Goal: Task Accomplishment & Management: Use online tool/utility

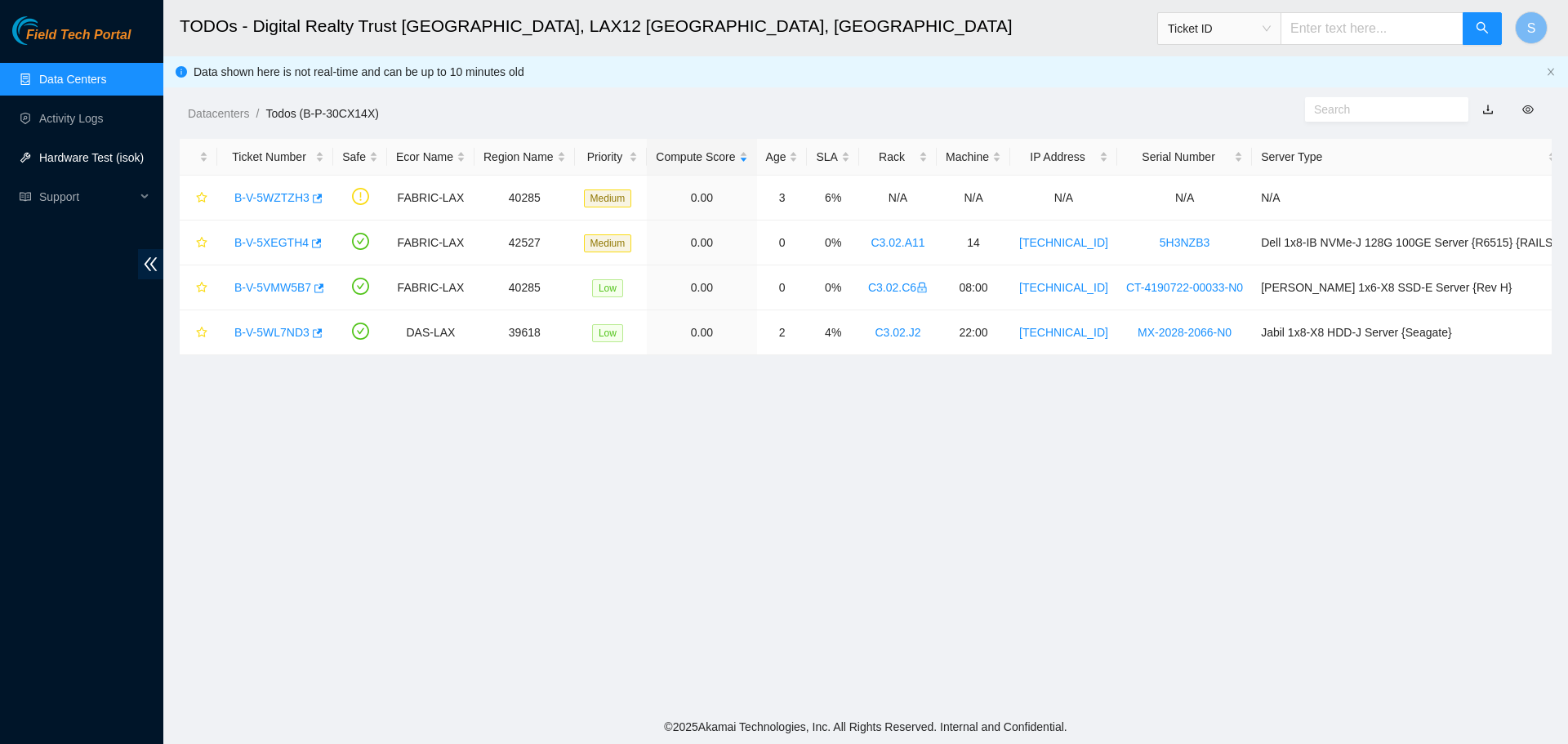
scroll to position [147, 0]
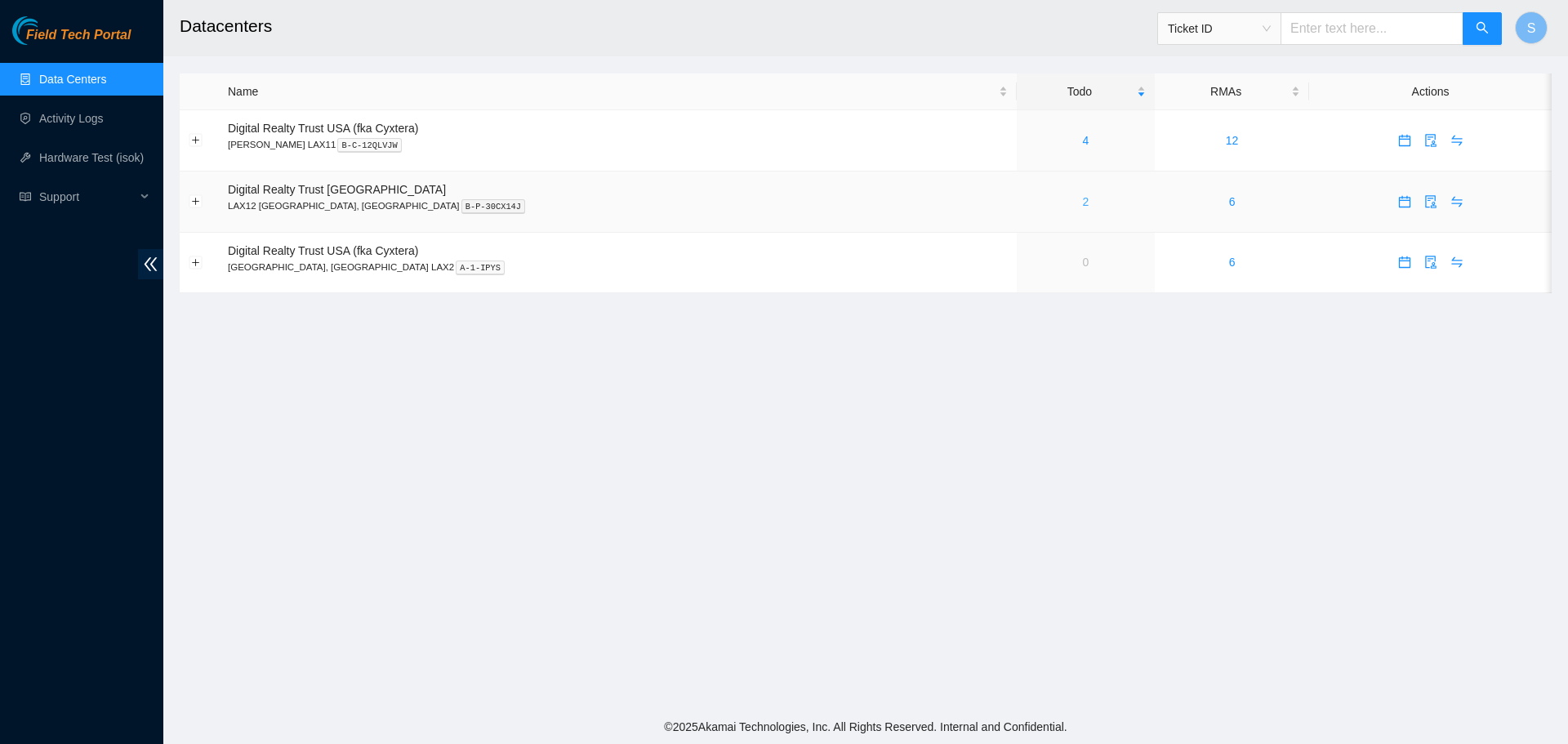
click at [1082, 198] on link "2" at bounding box center [1085, 201] width 7 height 13
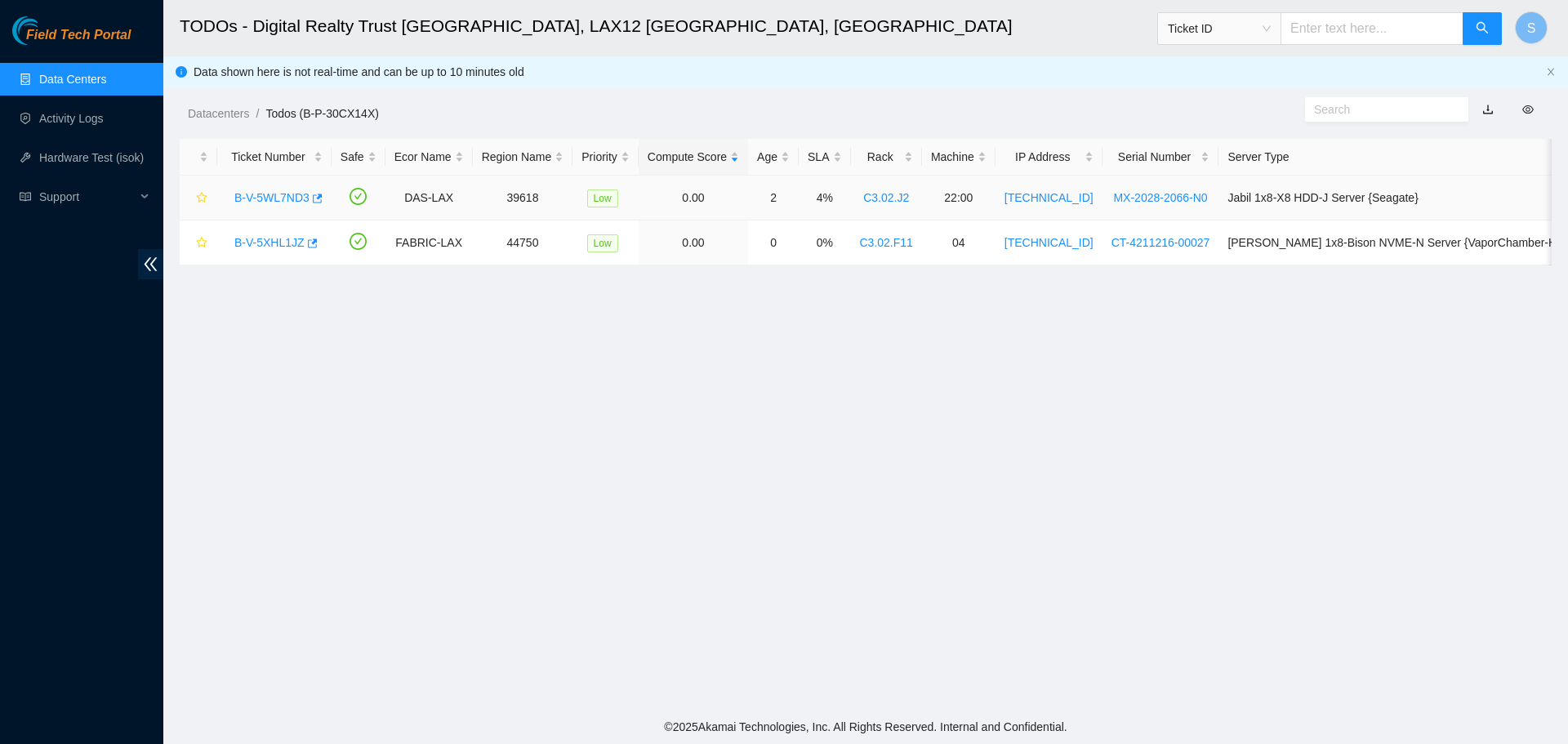
click at [240, 199] on link "B-V-5WL7ND3" at bounding box center [272, 197] width 75 height 13
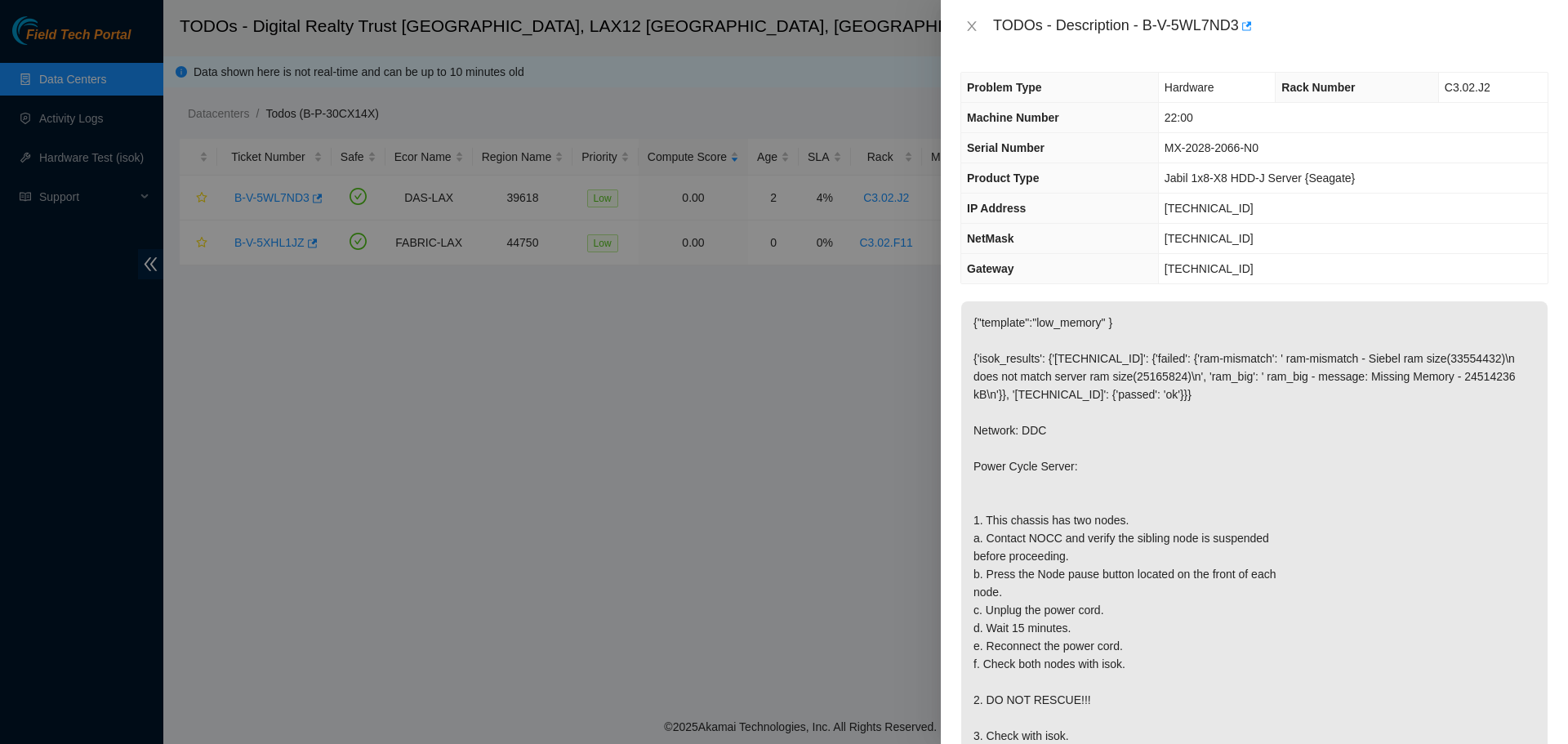
click at [254, 190] on div at bounding box center [784, 372] width 1568 height 744
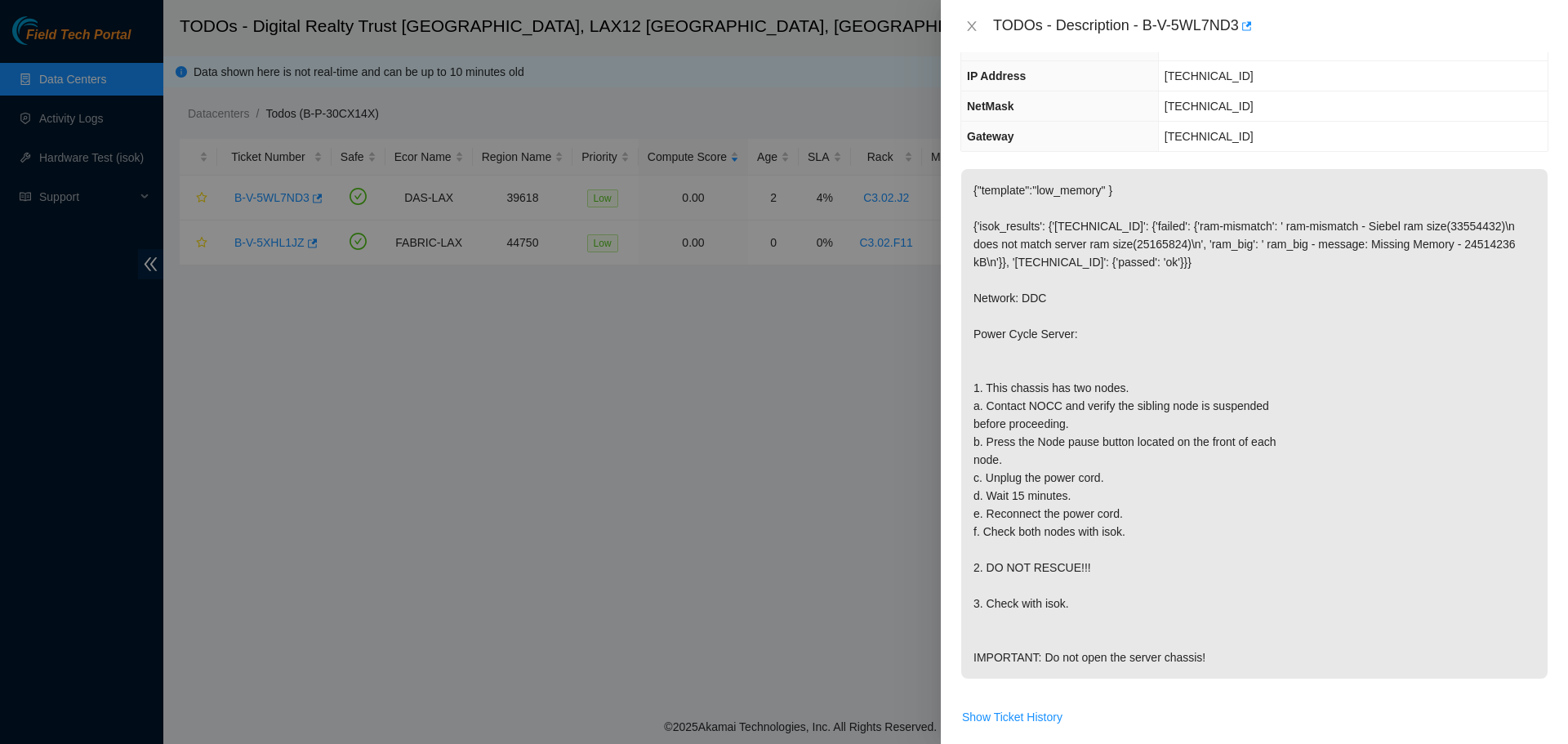
scroll to position [163, 0]
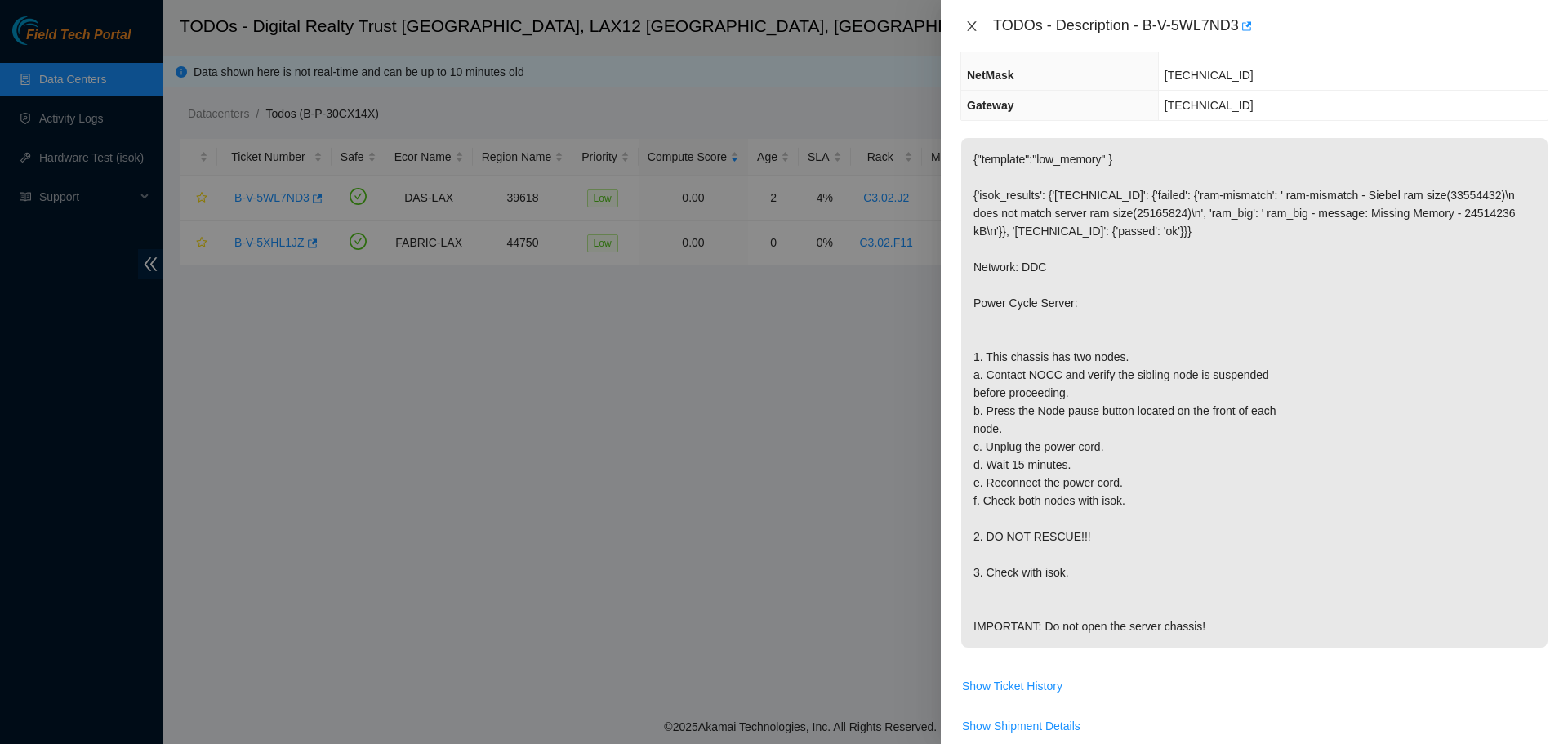
click at [970, 25] on icon "close" at bounding box center [971, 25] width 13 height 13
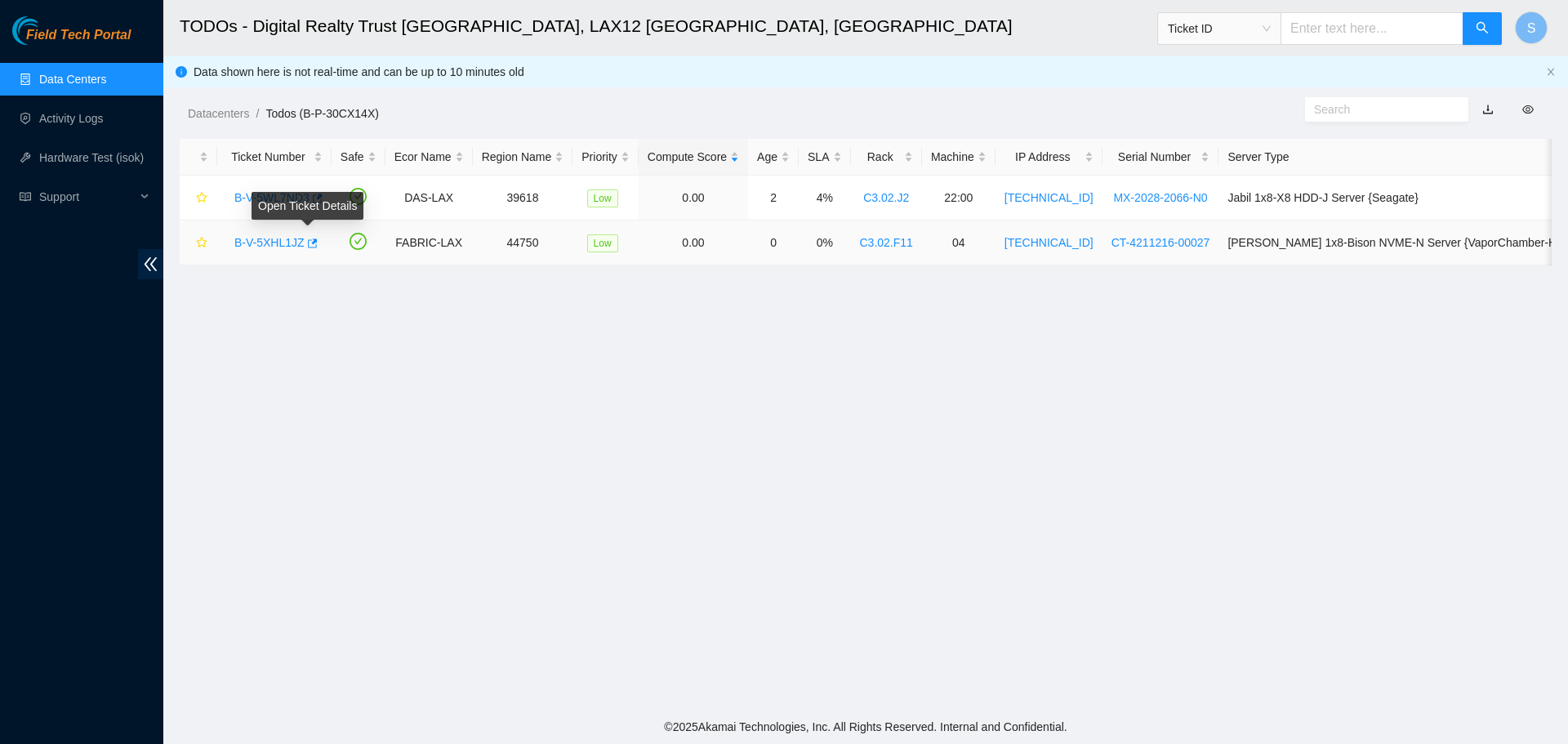
click at [290, 243] on link "B-V-5XHL1JZ" at bounding box center [270, 242] width 70 height 13
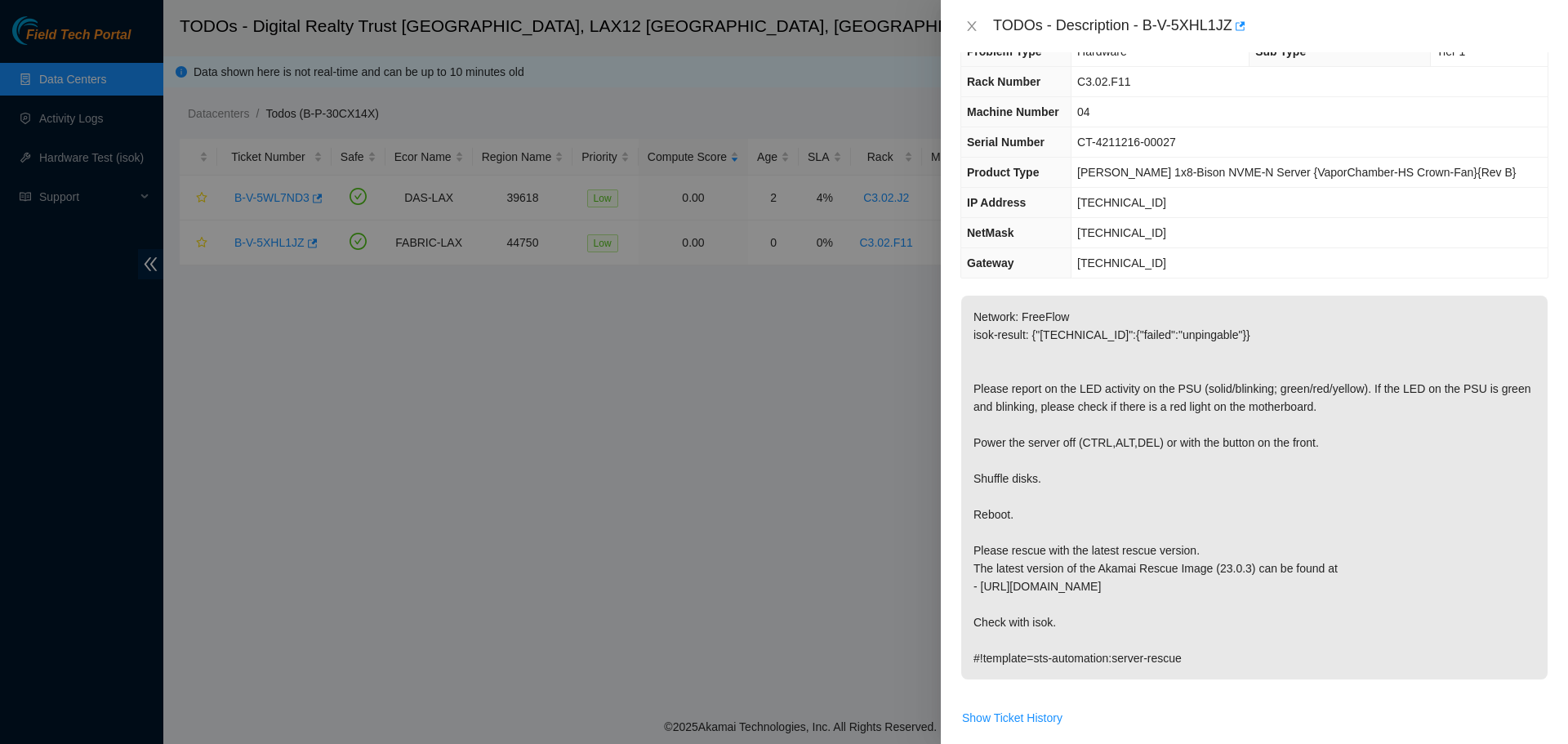
scroll to position [0, 0]
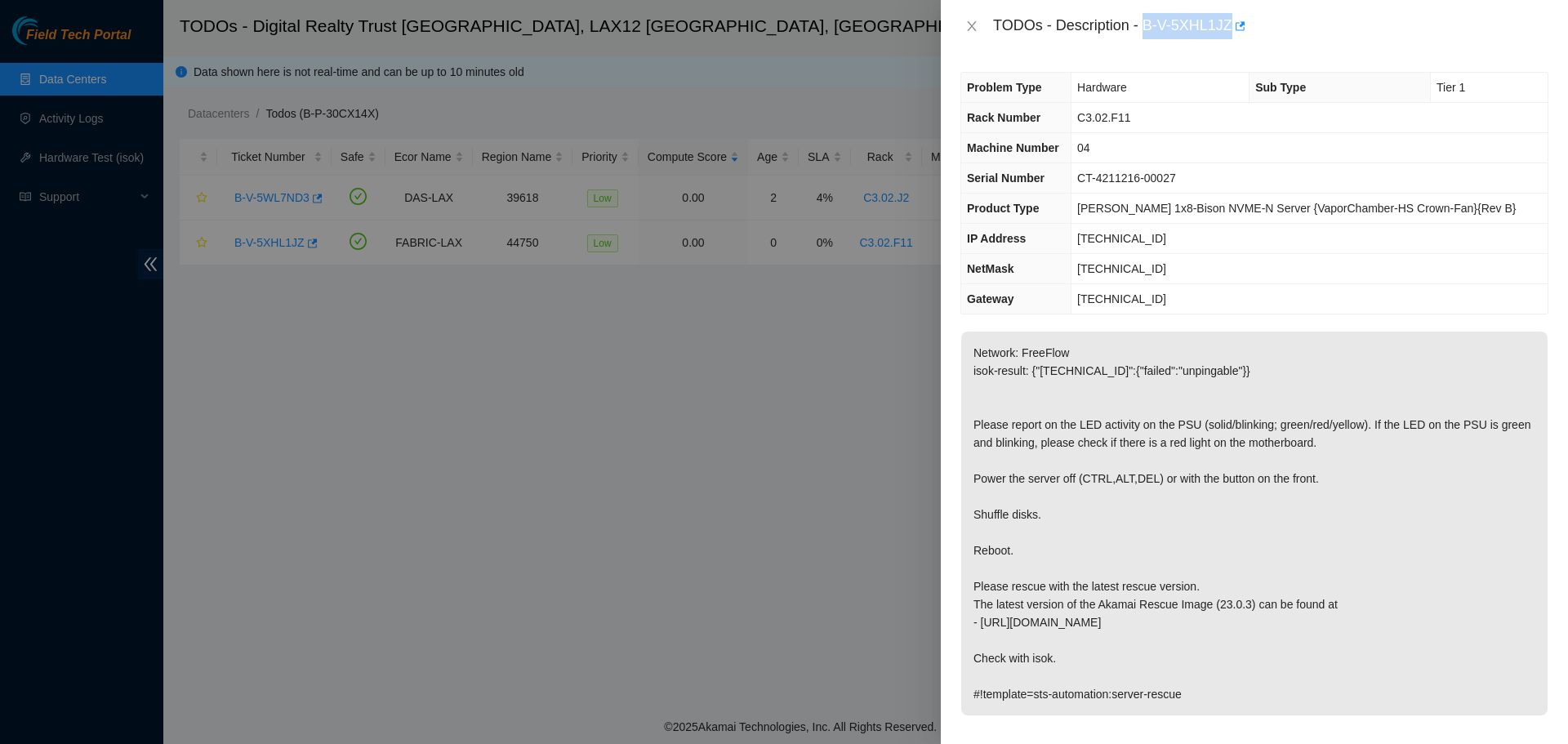
drag, startPoint x: 1146, startPoint y: 18, endPoint x: 1229, endPoint y: 27, distance: 83.5
click at [1229, 27] on div "TODOs - Description - B-V-5XHL1JZ" at bounding box center [1270, 25] width 556 height 26
copy div "B-V-5XHL1JZ"
click at [974, 24] on icon "close" at bounding box center [971, 26] width 9 height 10
